Goal: Information Seeking & Learning: Find specific fact

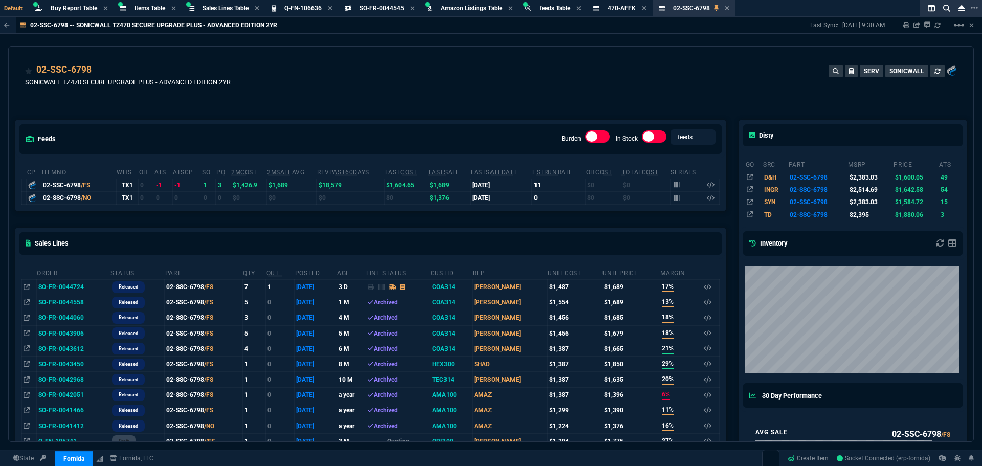
select select "8: NEPT"
click at [630, 82] on div "02-SSC-6798 SONICWALL TZ470 SECURE UPGRADE PLUS - ADVANCED EDITION 2YR SERV SON…" at bounding box center [490, 81] width 931 height 36
click at [67, 9] on span "Buy Report Table" at bounding box center [74, 8] width 47 height 7
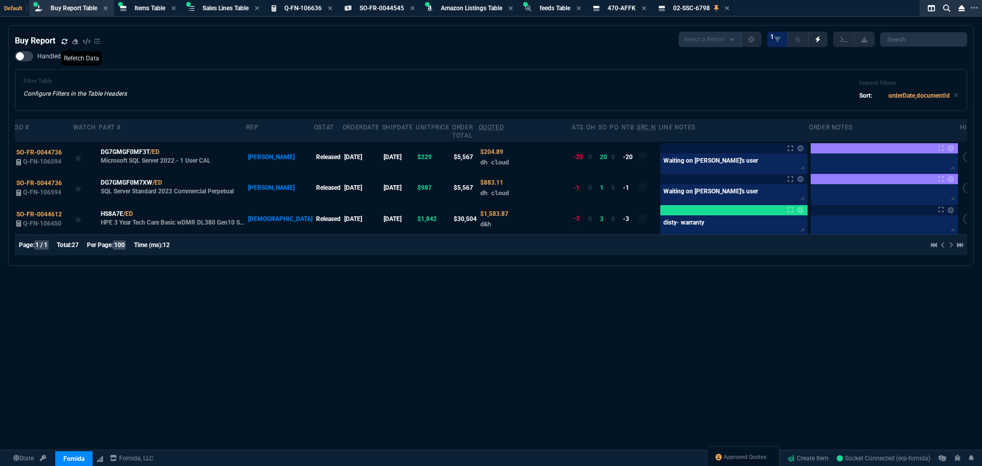
click at [62, 40] on icon at bounding box center [64, 41] width 6 height 6
click at [484, 52] on div "Buy Report Select a Report Not Purchased 1 Handled Filter Table Configure Filte…" at bounding box center [491, 145] width 952 height 227
click at [415, 89] on div "Filter Table Configure Filters in the Table Headers Current Filters Sort: order…" at bounding box center [491, 90] width 935 height 25
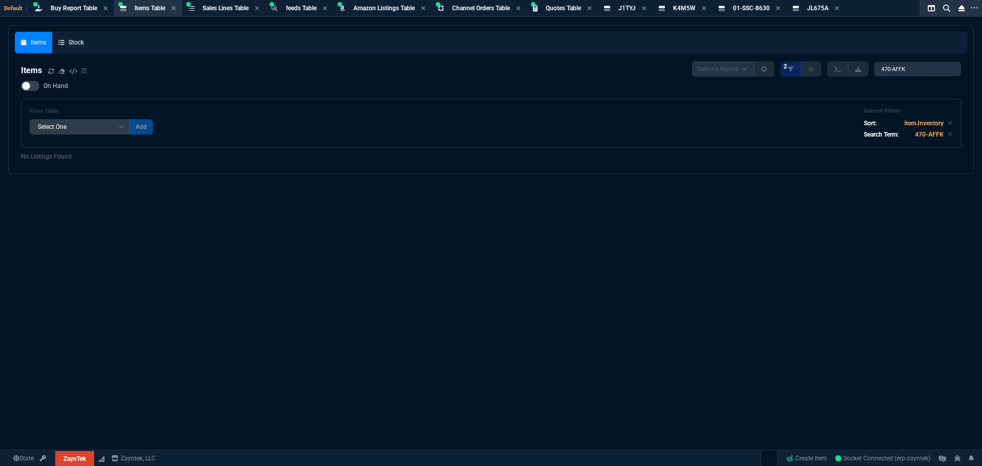
select select "8: NEPT"
select select
click at [58, 12] on div "Buy Report Table Buy Report" at bounding box center [74, 8] width 47 height 9
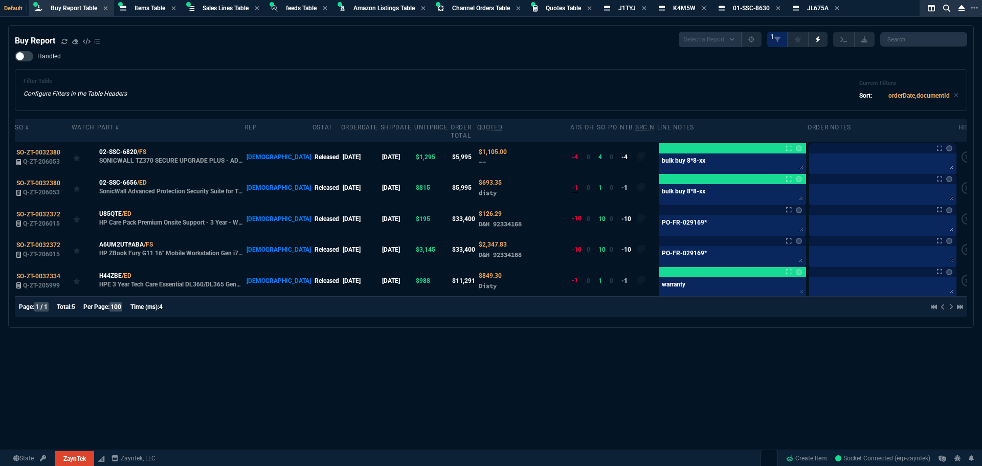
click at [197, 75] on div "Filter Table Configure Filters in the Table Headers Current Filters Sort: order…" at bounding box center [491, 90] width 952 height 42
click at [66, 40] on icon at bounding box center [64, 41] width 6 height 6
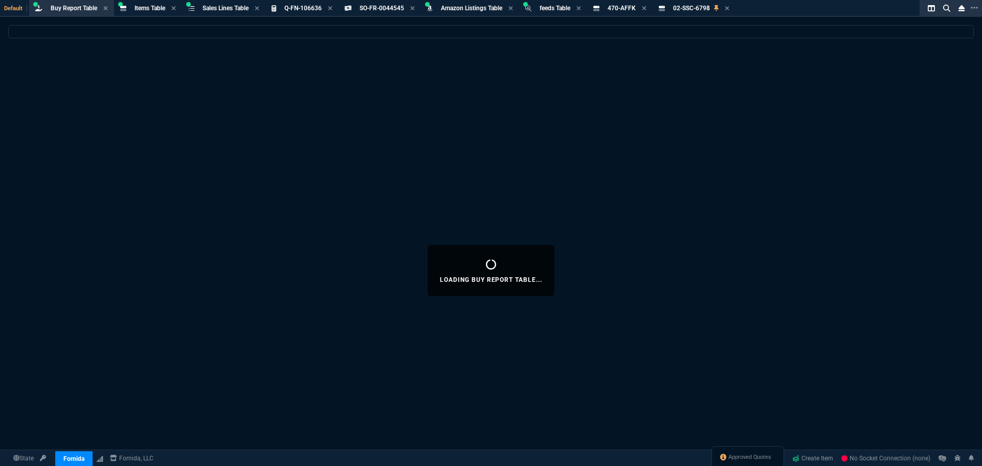
select select "8: NEPT"
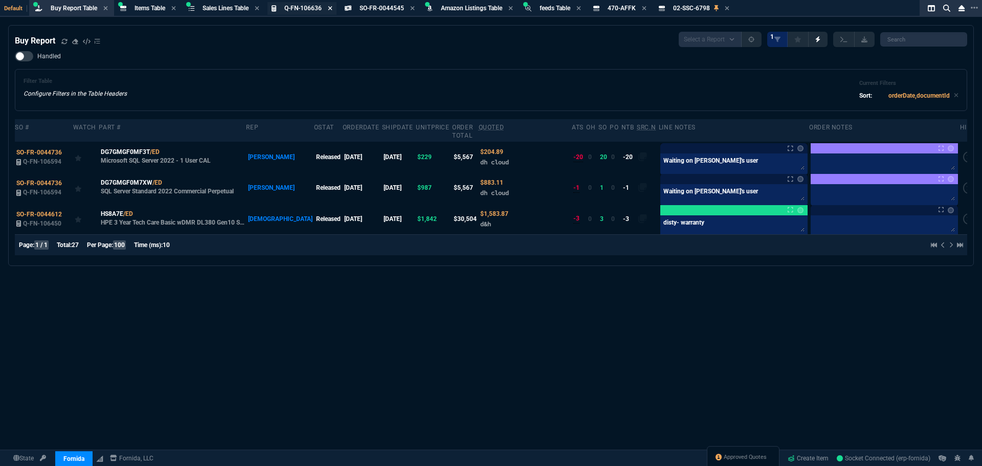
click at [332, 7] on icon at bounding box center [330, 8] width 5 height 6
click at [572, 9] on div "470-AFFK Item" at bounding box center [553, 8] width 39 height 9
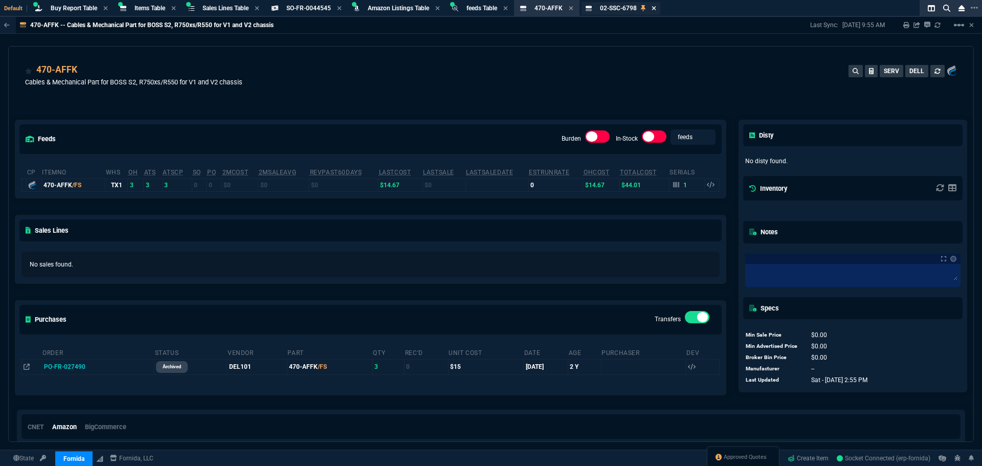
click at [655, 7] on div "02-SSC-6798 Item" at bounding box center [628, 8] width 56 height 9
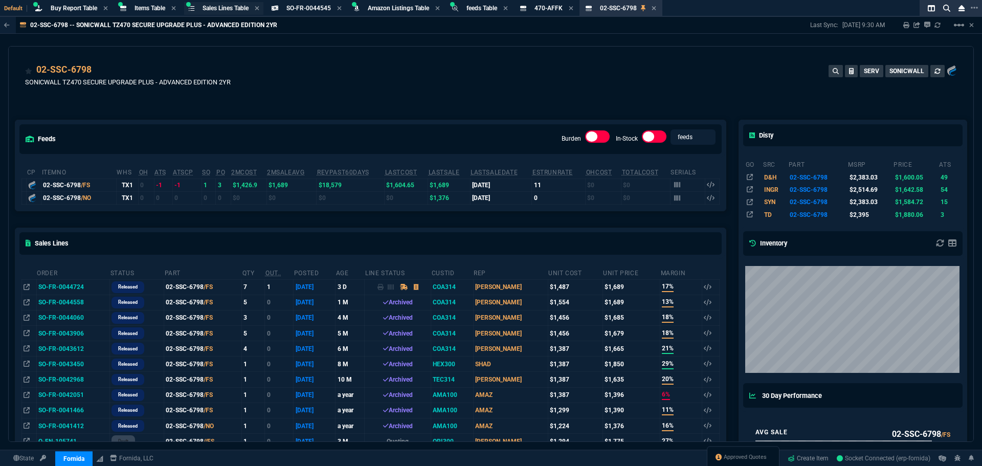
click at [222, 7] on span "Sales Lines Table" at bounding box center [225, 8] width 46 height 7
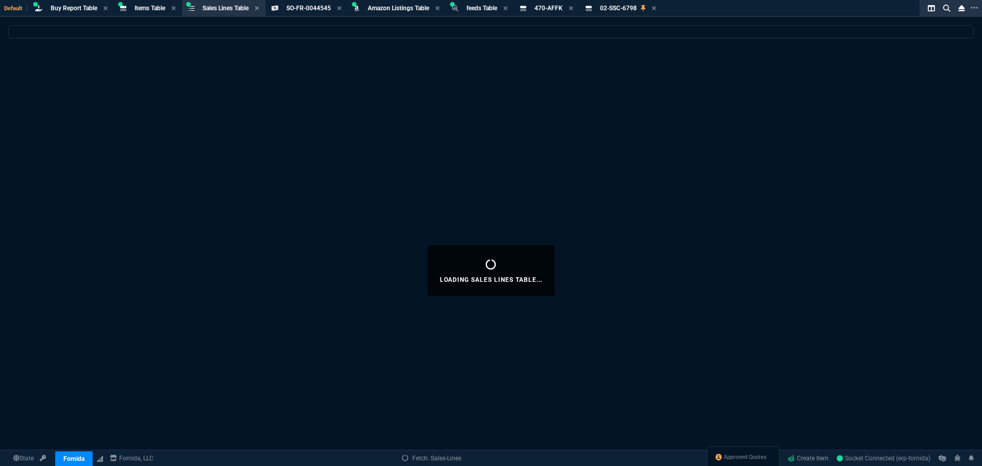
select select
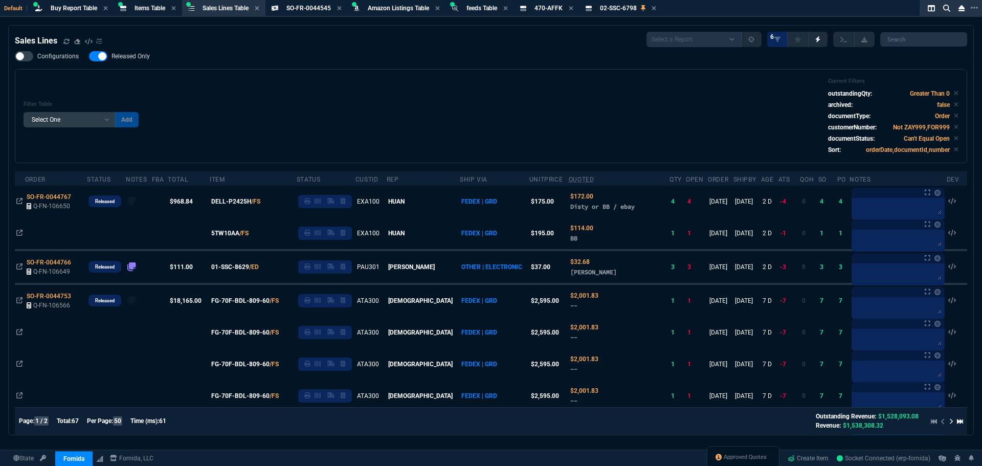
click at [451, 95] on div "Filter Table Select One Add Filter () Age () ATS () Cond (itemVariantCode) Cust…" at bounding box center [491, 116] width 935 height 77
click at [268, 266] on icon at bounding box center [266, 266] width 6 height 6
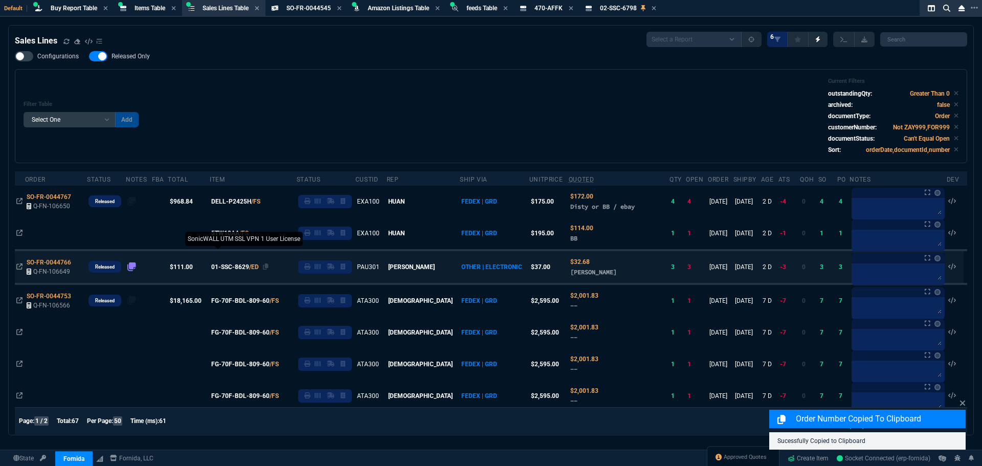
click at [239, 268] on span "01-SSC-8629" at bounding box center [230, 266] width 38 height 9
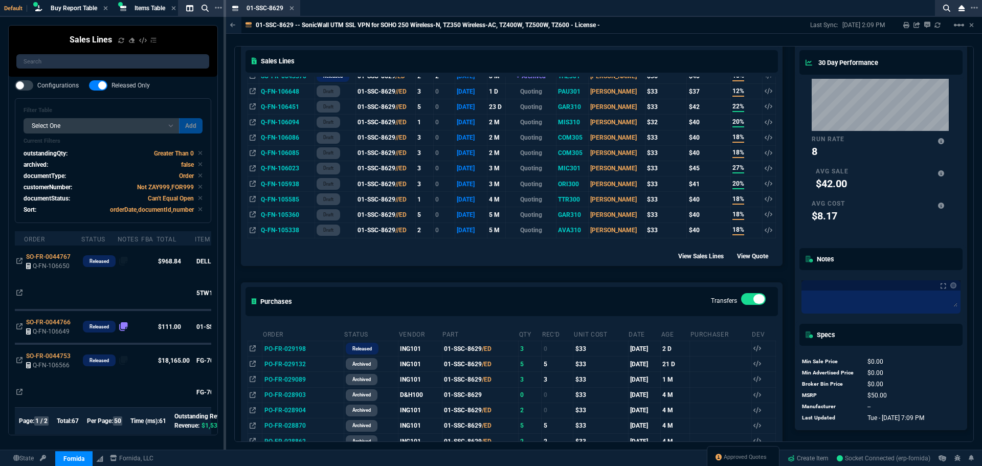
scroll to position [358, 0]
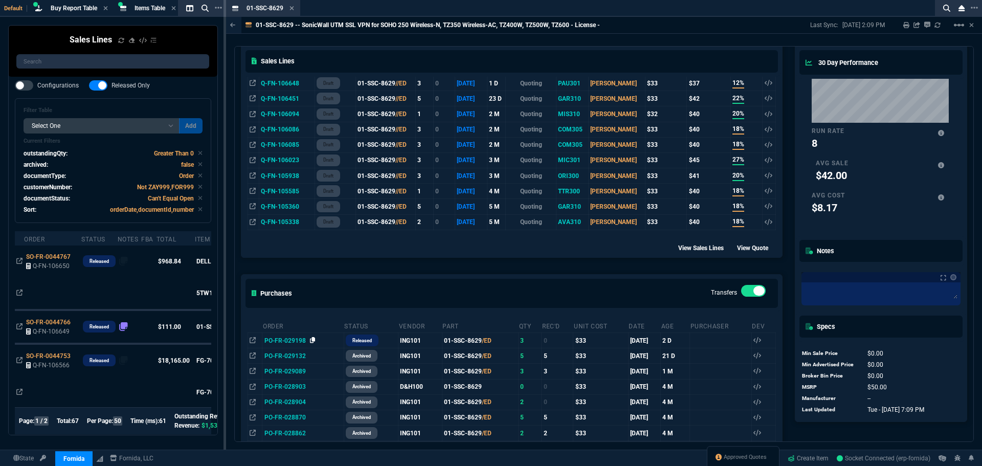
click at [311, 340] on icon at bounding box center [313, 340] width 6 height 6
